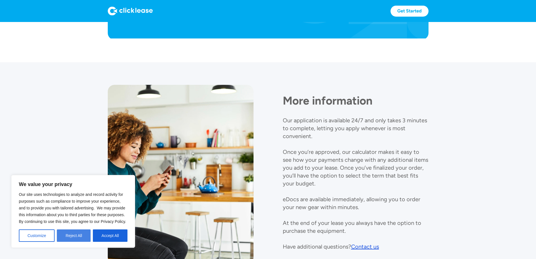
click at [68, 237] on button "Reject All" at bounding box center [74, 235] width 34 height 12
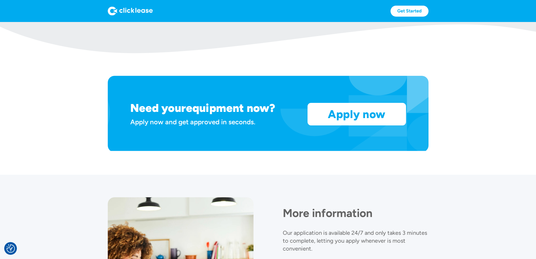
scroll to position [448, 0]
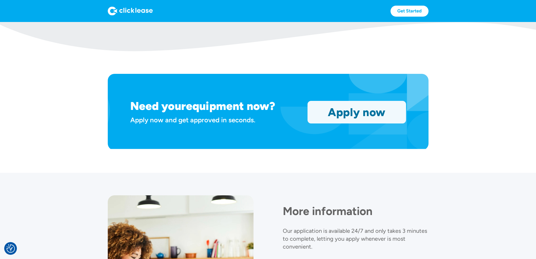
click at [371, 123] on link "Apply now" at bounding box center [357, 112] width 98 height 22
